Goal: Information Seeking & Learning: Learn about a topic

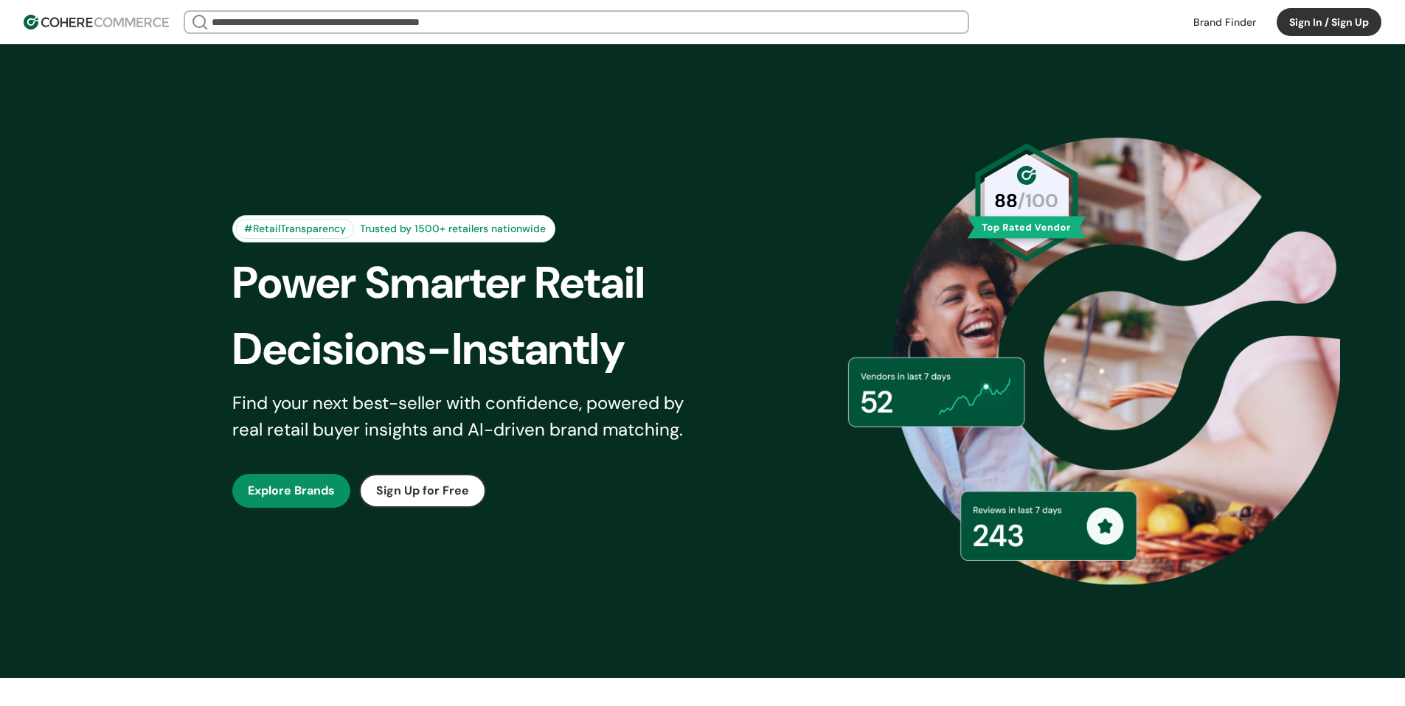
click at [1231, 15] on link at bounding box center [1224, 22] width 80 height 22
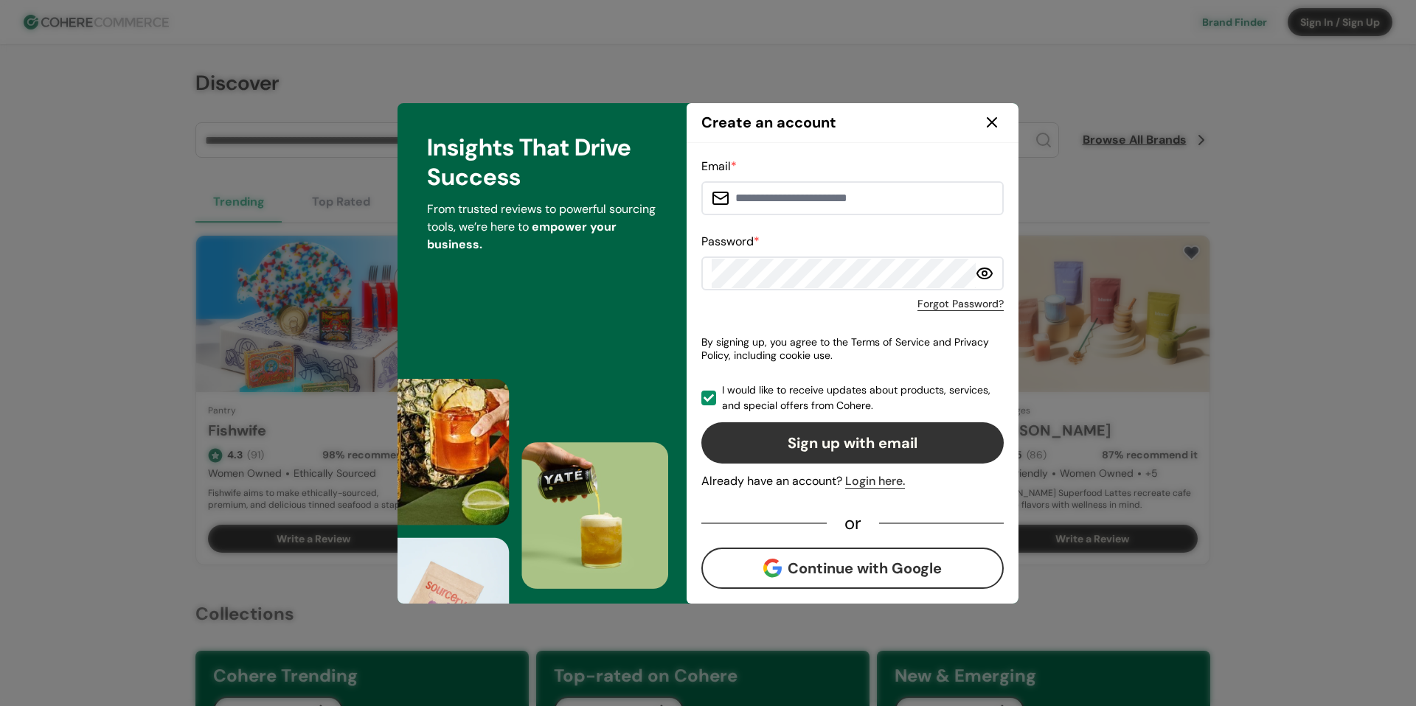
click at [992, 122] on icon at bounding box center [991, 122] width 9 height 9
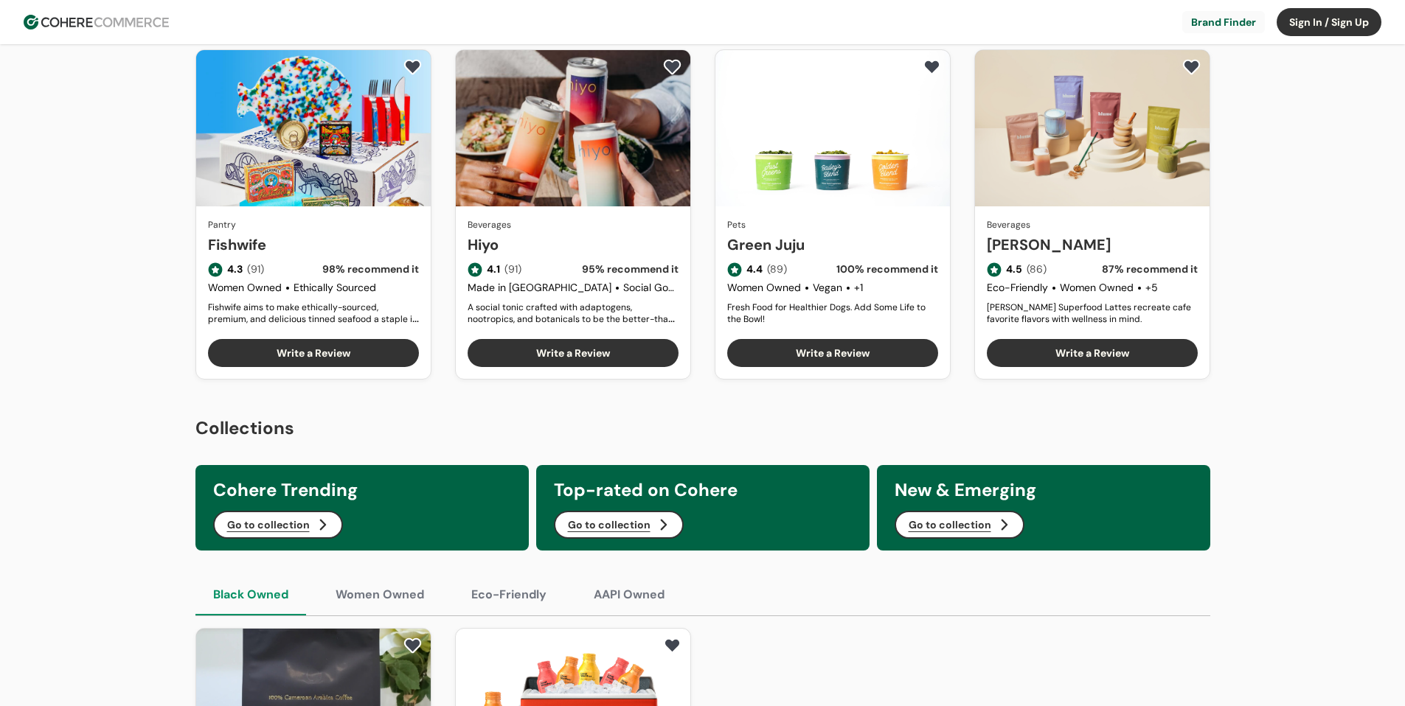
scroll to position [74, 0]
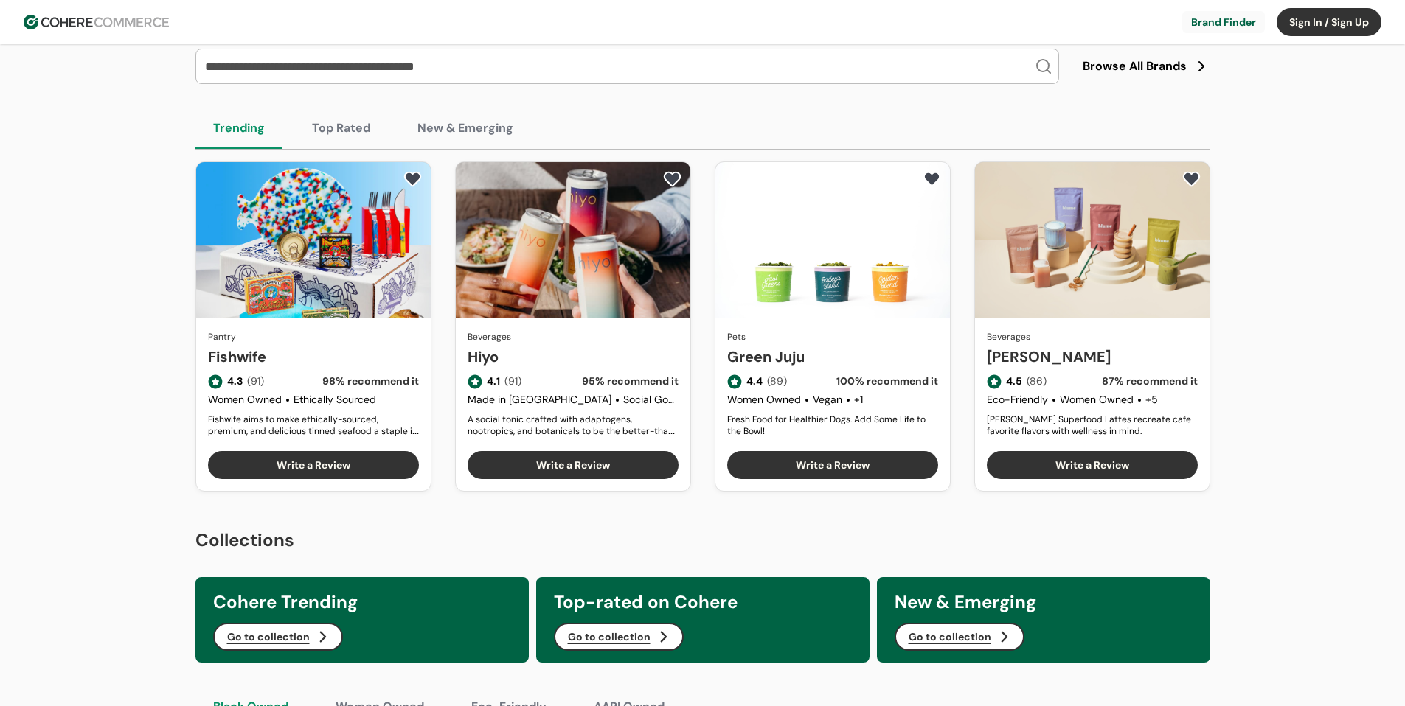
click at [582, 346] on link "Hiyo" at bounding box center [572, 357] width 211 height 22
